Goal: Task Accomplishment & Management: Manage account settings

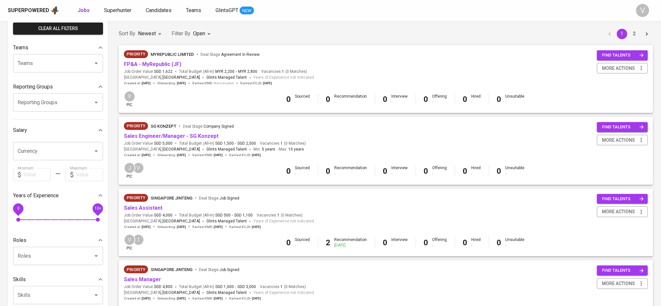
scroll to position [87, 0]
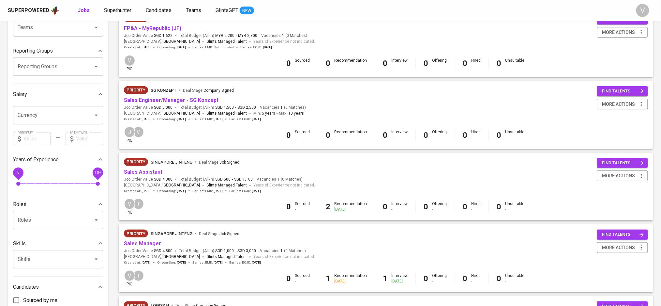
drag, startPoint x: 296, startPoint y: 305, endPoint x: 296, endPoint y: 310, distance: 4.9
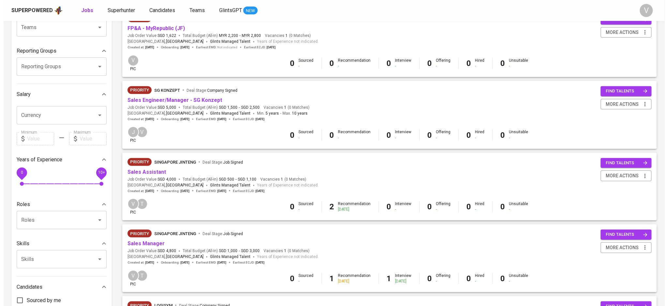
scroll to position [0, 0]
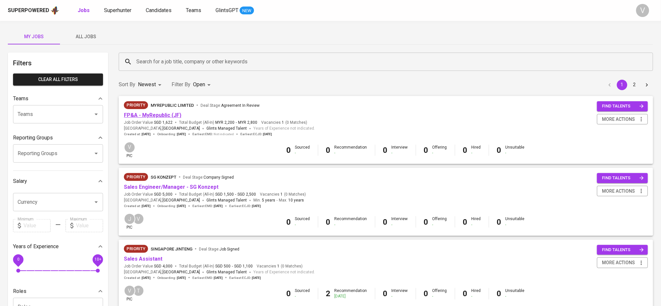
click at [153, 117] on link "FP&A - MyRepublic (JF)" at bounding box center [152, 115] width 57 height 6
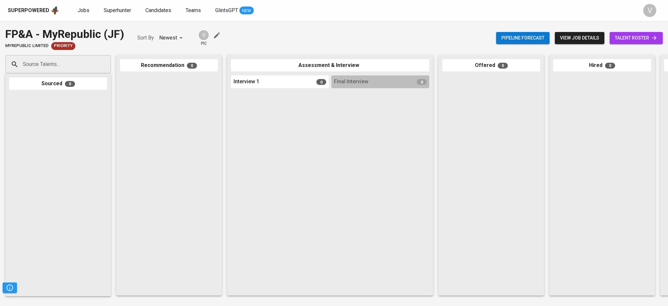
click at [79, 67] on input "Source Talents..." at bounding box center [55, 64] width 68 height 12
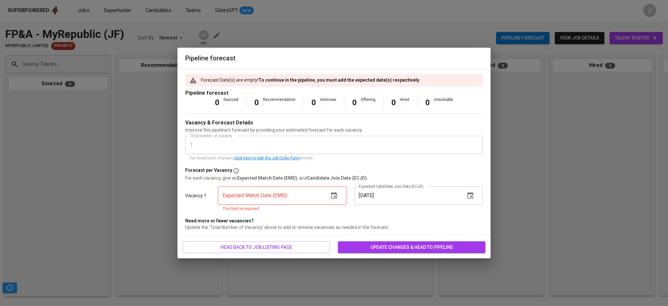
click at [331, 196] on icon "button" at bounding box center [334, 195] width 8 height 8
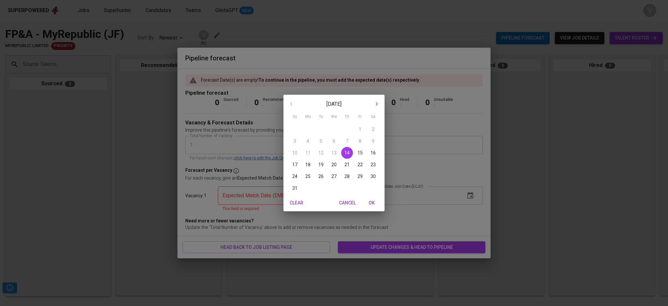
click at [295, 185] on p "31" at bounding box center [294, 188] width 5 height 7
type input "[DATE]"
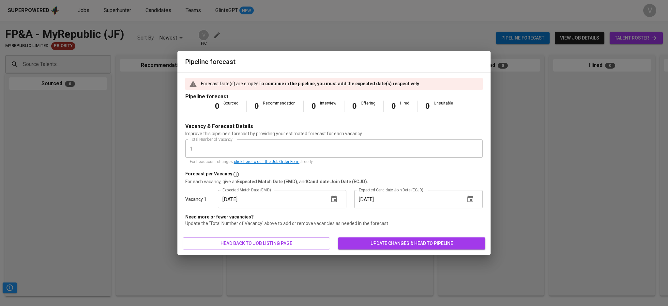
click at [418, 199] on input "09/15/2025" at bounding box center [407, 199] width 106 height 18
click at [477, 203] on div "09/15/2025 Expected Candidate Join Date (ECJD)" at bounding box center [418, 199] width 128 height 18
click at [470, 201] on icon "button" at bounding box center [470, 199] width 8 height 8
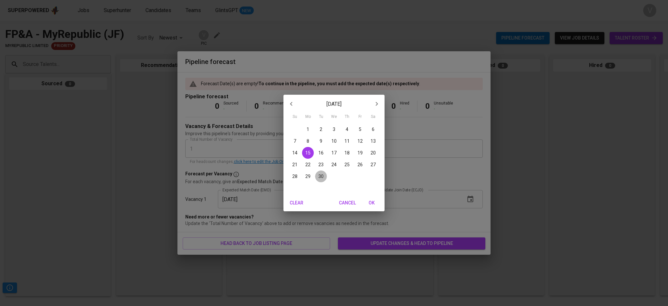
click at [320, 176] on p "30" at bounding box center [320, 176] width 5 height 7
type input "09/30/2025"
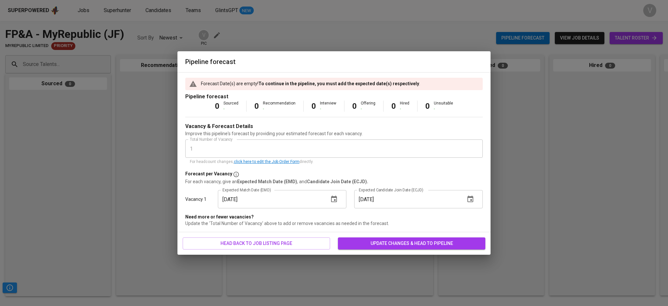
click at [387, 235] on div "head back to job listing page update changes & head to pipeline" at bounding box center [333, 243] width 313 height 23
click at [387, 243] on span "update changes & head to pipeline" at bounding box center [411, 243] width 137 height 8
